Goal: Transaction & Acquisition: Book appointment/travel/reservation

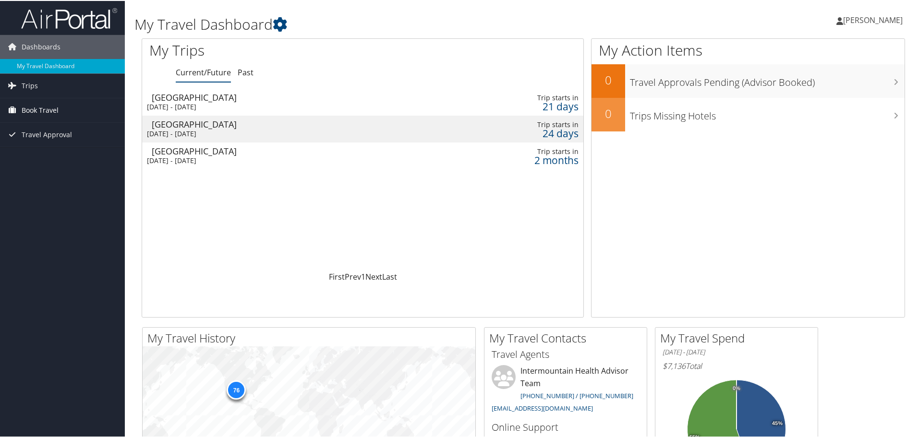
click at [54, 105] on span "Book Travel" at bounding box center [40, 109] width 37 height 24
click at [55, 157] on link "Book/Manage Online Trips" at bounding box center [62, 157] width 125 height 14
